Goal: Complete application form

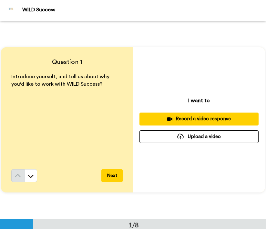
click at [207, 138] on button "Upload a video" at bounding box center [198, 136] width 119 height 13
click at [187, 135] on button "Upload a video" at bounding box center [198, 136] width 119 height 13
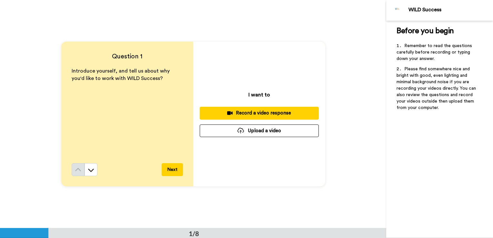
click at [259, 112] on div "Record a video response" at bounding box center [259, 113] width 109 height 7
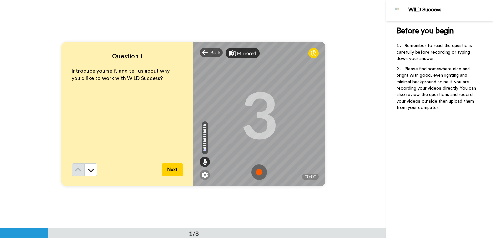
click at [237, 56] on div "Mirrored" at bounding box center [246, 53] width 19 height 6
click at [237, 56] on div "Mirror" at bounding box center [244, 53] width 14 height 6
click at [258, 172] on img at bounding box center [258, 172] width 15 height 15
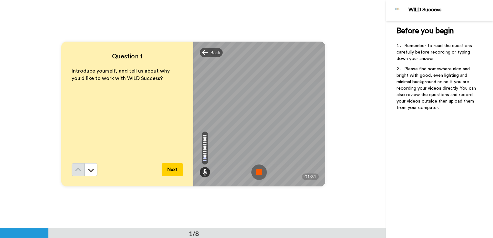
click at [258, 172] on img at bounding box center [258, 172] width 15 height 15
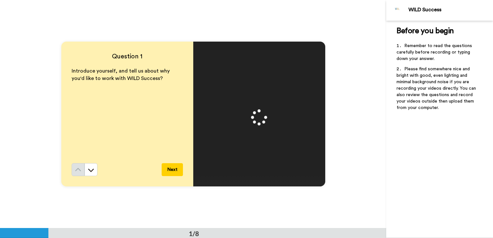
click at [258, 172] on video at bounding box center [259, 114] width 290 height 145
click at [257, 175] on img at bounding box center [258, 172] width 15 height 15
click at [177, 171] on button "Next" at bounding box center [172, 169] width 21 height 13
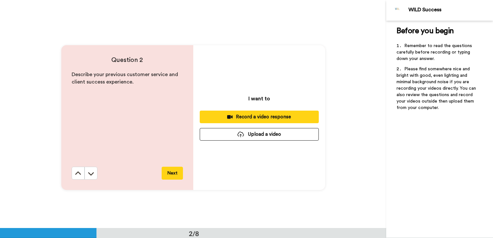
scroll to position [229, 0]
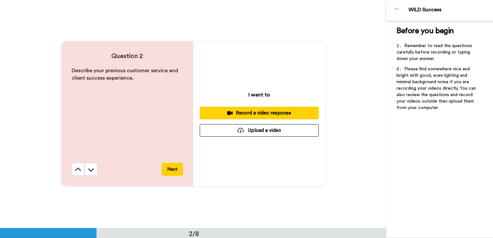
click at [266, 114] on div "Record a video response" at bounding box center [259, 113] width 109 height 7
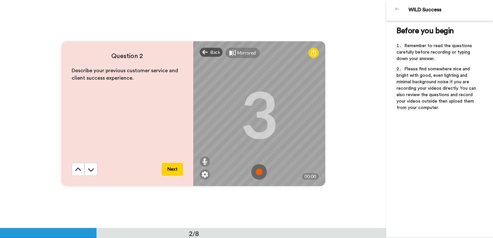
click at [258, 173] on img at bounding box center [258, 171] width 15 height 15
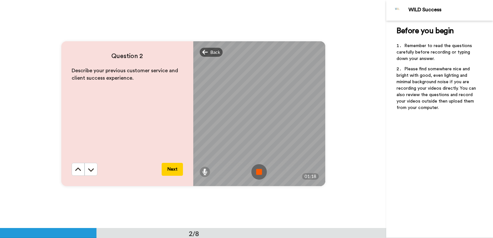
click at [258, 173] on img at bounding box center [258, 171] width 15 height 15
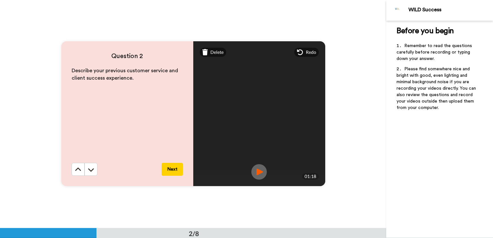
click at [258, 173] on img at bounding box center [258, 171] width 15 height 15
click at [177, 174] on button "Next" at bounding box center [172, 169] width 21 height 13
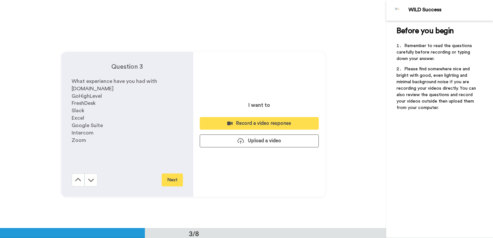
scroll to position [457, 0]
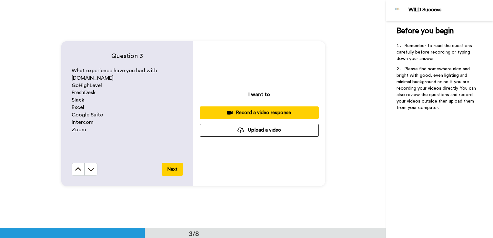
click at [266, 112] on div "Record a video response" at bounding box center [259, 112] width 109 height 7
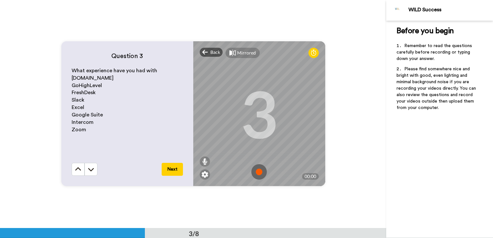
click at [257, 169] on img at bounding box center [258, 171] width 15 height 15
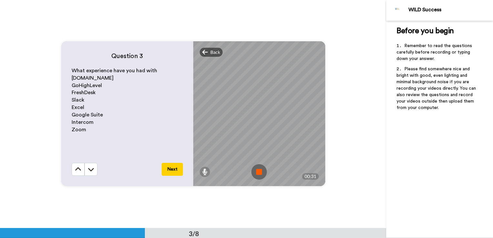
click at [255, 172] on img at bounding box center [258, 171] width 15 height 15
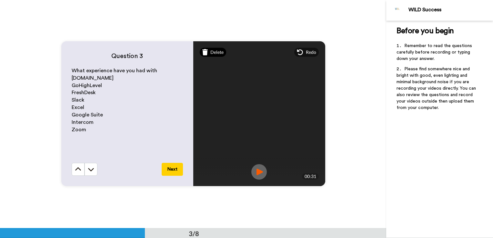
click at [213, 54] on span "Delete" at bounding box center [216, 52] width 13 height 6
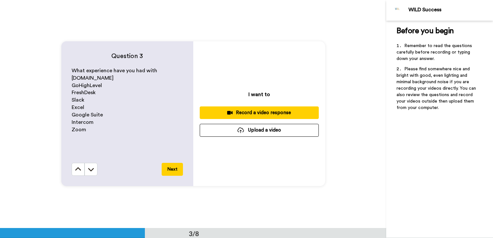
click at [266, 115] on div "Record a video response" at bounding box center [259, 112] width 109 height 7
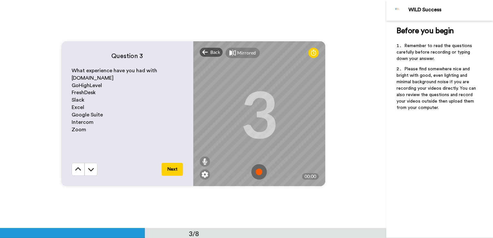
click at [254, 175] on img at bounding box center [258, 171] width 15 height 15
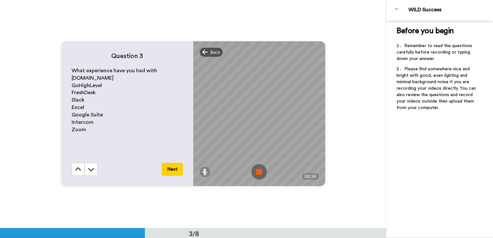
click at [254, 175] on img at bounding box center [258, 171] width 15 height 15
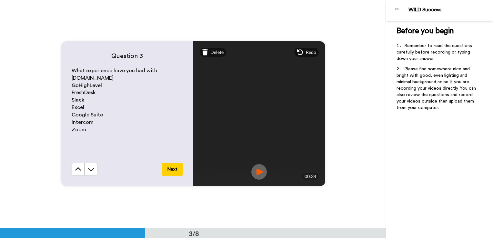
click at [254, 175] on img at bounding box center [258, 171] width 15 height 15
click at [254, 175] on div at bounding box center [258, 171] width 15 height 15
click at [175, 167] on button "Next" at bounding box center [172, 169] width 21 height 13
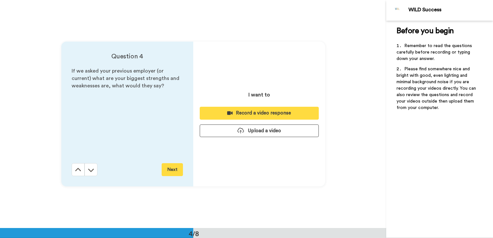
scroll to position [686, 0]
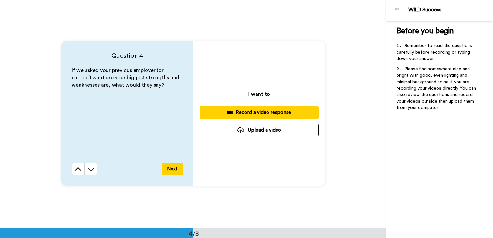
click at [266, 110] on div "Record a video response" at bounding box center [259, 112] width 109 height 7
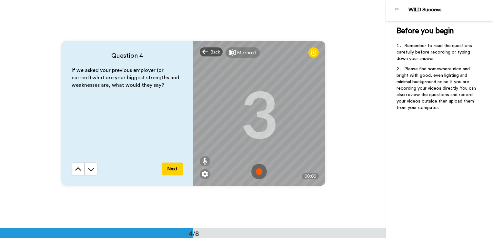
click at [256, 170] on img at bounding box center [258, 171] width 15 height 15
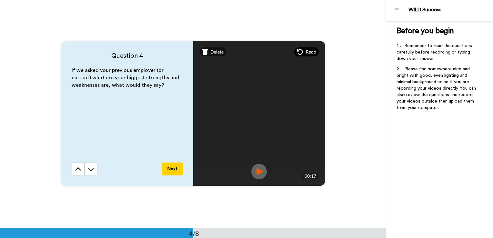
click at [266, 52] on span "Redo" at bounding box center [311, 52] width 10 height 6
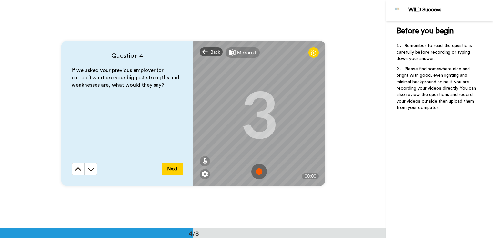
click at [256, 171] on img at bounding box center [258, 171] width 15 height 15
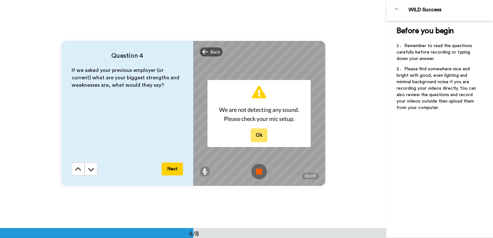
click at [262, 135] on button "Ok" at bounding box center [259, 135] width 17 height 14
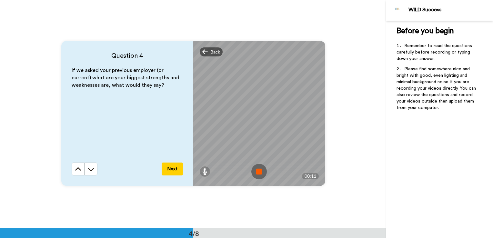
click at [257, 169] on img at bounding box center [258, 171] width 15 height 15
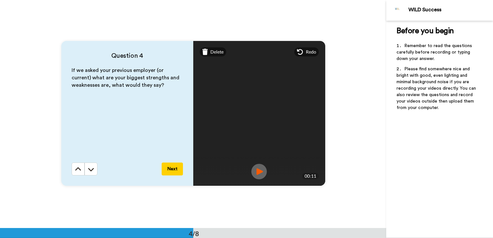
click at [258, 171] on img at bounding box center [258, 171] width 15 height 15
click at [211, 50] on span "Delete" at bounding box center [216, 52] width 13 height 6
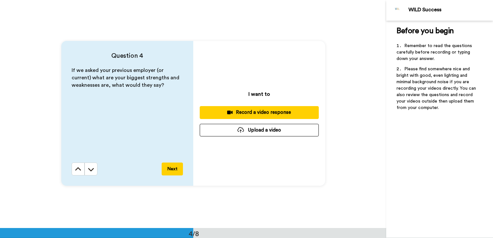
click at [254, 117] on button "Record a video response" at bounding box center [259, 112] width 119 height 13
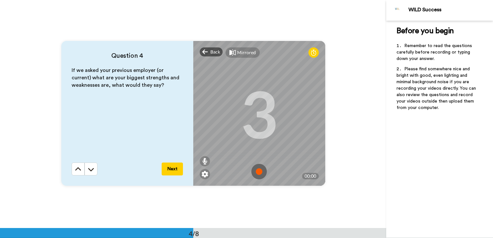
click at [259, 170] on img at bounding box center [258, 171] width 15 height 15
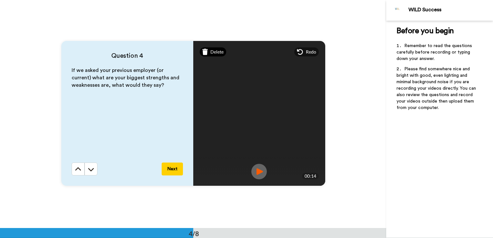
click at [216, 52] on span "Delete" at bounding box center [216, 52] width 13 height 6
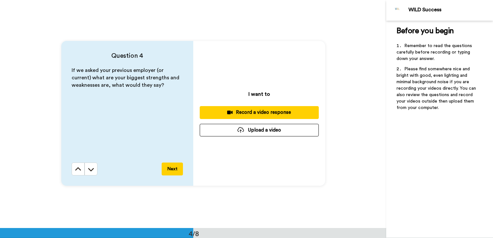
click at [265, 110] on div "Record a video response" at bounding box center [259, 112] width 109 height 7
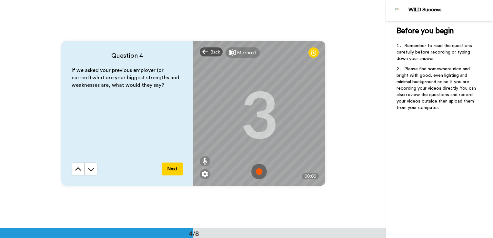
click at [258, 170] on img at bounding box center [258, 171] width 15 height 15
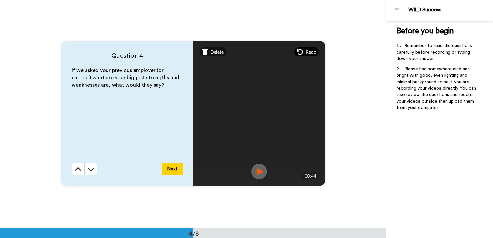
click at [266, 51] on div "Redo" at bounding box center [306, 51] width 25 height 9
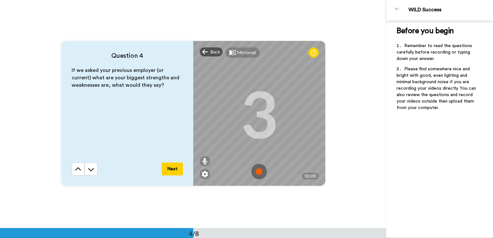
click at [258, 170] on img at bounding box center [258, 171] width 15 height 15
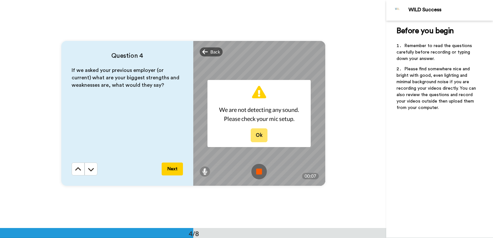
click at [258, 134] on button "Ok" at bounding box center [259, 135] width 17 height 14
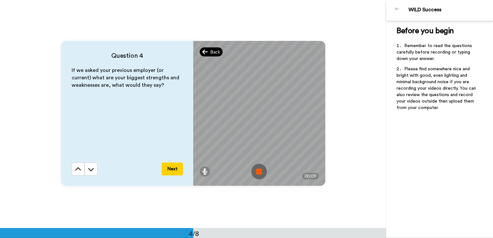
click at [210, 54] on span "Back" at bounding box center [215, 52] width 10 height 6
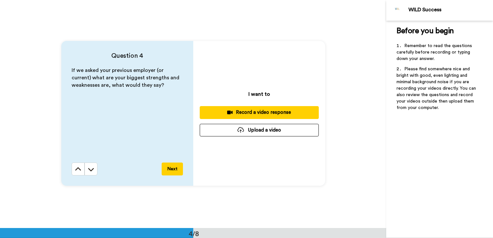
click at [266, 112] on div "Record a video response" at bounding box center [259, 112] width 109 height 7
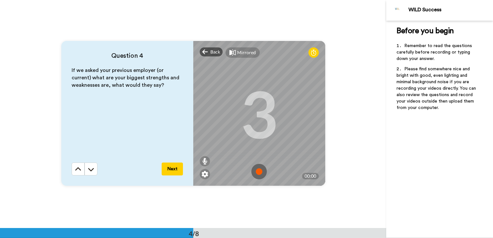
click at [258, 174] on img at bounding box center [258, 171] width 15 height 15
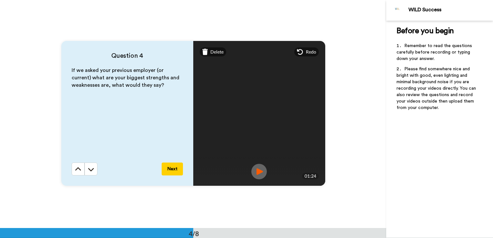
click at [258, 174] on img at bounding box center [258, 171] width 15 height 15
click at [173, 169] on button "Next" at bounding box center [172, 169] width 21 height 13
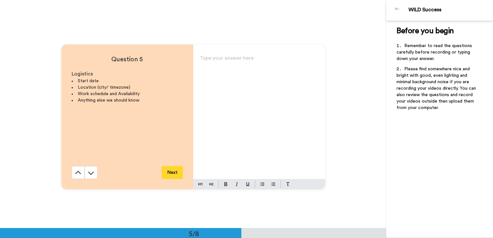
scroll to position [914, 0]
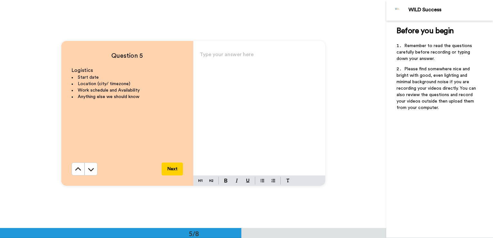
click at [225, 72] on div "Type your answer here ﻿" at bounding box center [259, 113] width 132 height 126
click at [200, 57] on span "available to start ASAP" at bounding box center [227, 57] width 55 height 5
click at [204, 66] on p "﻿" at bounding box center [259, 66] width 119 height 9
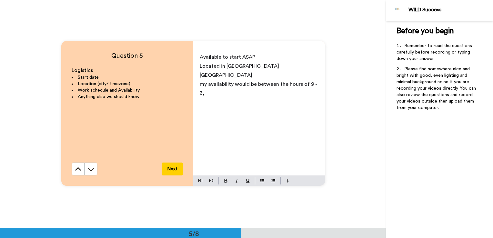
click at [203, 82] on span "my availability would be between the hours of 9 - 3," at bounding box center [259, 89] width 118 height 14
click at [214, 86] on p "My availability would be between the hours of 9 - 3," at bounding box center [259, 89] width 119 height 18
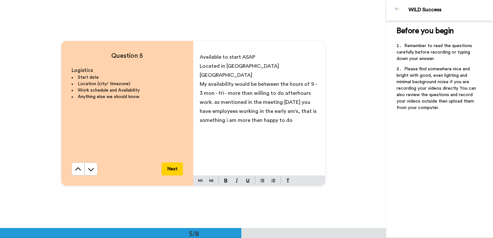
click at [225, 85] on span "My availability would be between the hours of 9 - 3 mon - fri - more than willi…" at bounding box center [259, 102] width 118 height 41
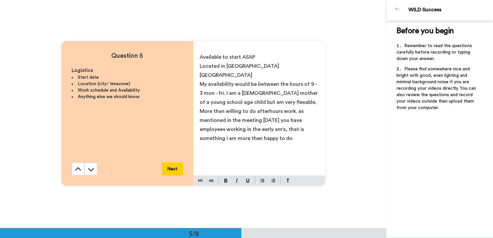
click at [266, 82] on span "My availability would be between the hours of 9 - 3 mon - fri. I am a [DEMOGRAP…" at bounding box center [259, 111] width 119 height 59
click at [248, 103] on span "My availability would be between the hours of 8:30 - 3 mon - fri. I am a [DEMOG…" at bounding box center [259, 111] width 118 height 59
click at [204, 102] on span "My availability would be between the hours of 8:30 - 3 mon - fri. I am a [DEMOG…" at bounding box center [259, 111] width 118 height 59
click at [231, 131] on p "My availability would be between the hours of 8:30 - 3 mon - fri. I am a [DEMOG…" at bounding box center [259, 116] width 119 height 72
click at [174, 168] on button "Next" at bounding box center [172, 169] width 21 height 13
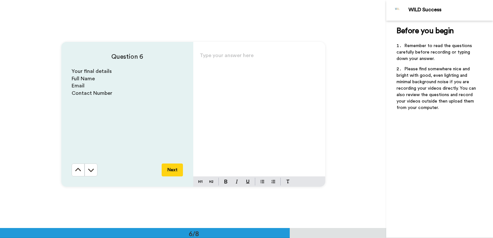
scroll to position [1142, 0]
click at [220, 67] on div "Type your answer here ﻿" at bounding box center [259, 113] width 132 height 126
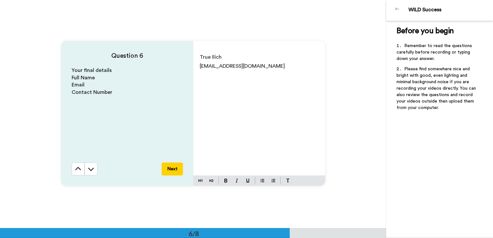
click at [170, 170] on button "Next" at bounding box center [172, 169] width 21 height 13
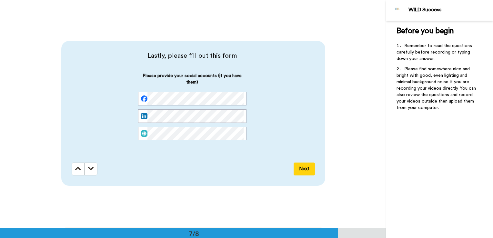
scroll to position [1371, 0]
click at [79, 172] on button at bounding box center [78, 168] width 13 height 13
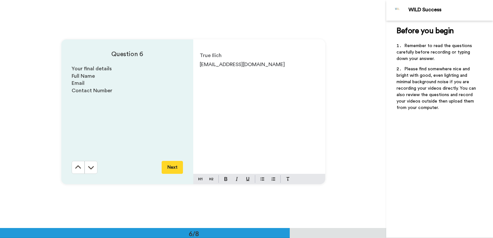
scroll to position [1142, 0]
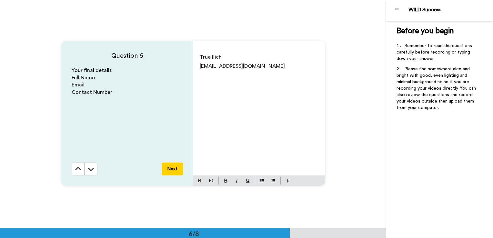
click at [226, 79] on div "True Ilich [EMAIL_ADDRESS][DOMAIN_NAME]" at bounding box center [259, 113] width 132 height 126
click at [259, 66] on p "[EMAIL_ADDRESS][DOMAIN_NAME]" at bounding box center [259, 66] width 119 height 9
click at [173, 173] on button "Next" at bounding box center [172, 169] width 21 height 13
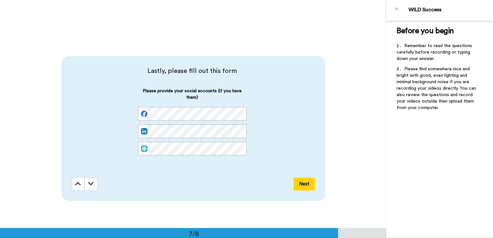
scroll to position [1371, 0]
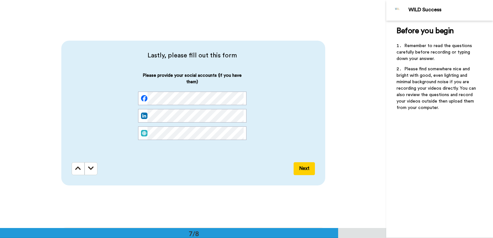
click at [266, 171] on button "Next" at bounding box center [304, 168] width 21 height 13
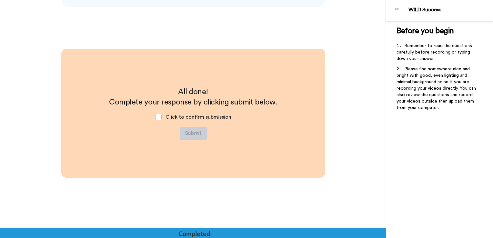
scroll to position [1549, 0]
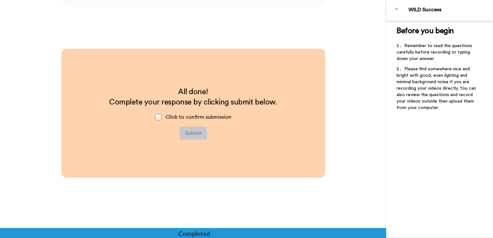
click at [160, 118] on span at bounding box center [158, 117] width 6 height 6
click at [201, 133] on button "Submit" at bounding box center [193, 133] width 27 height 13
